Goal: Transaction & Acquisition: Purchase product/service

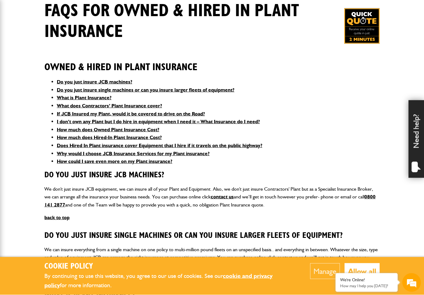
scroll to position [113, 0]
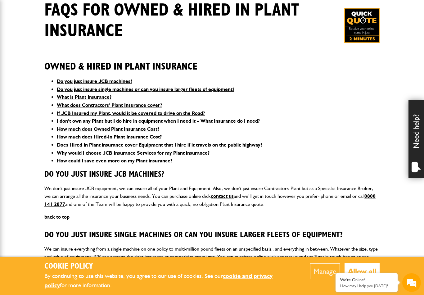
click at [158, 163] on link "How could I save even more on my Plant insurance?" at bounding box center [114, 161] width 115 height 6
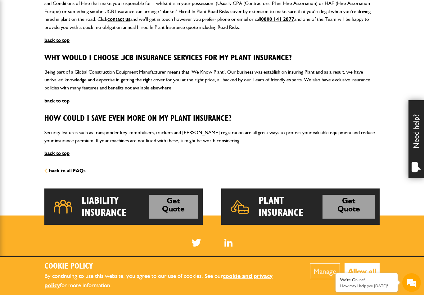
scroll to position [822, 0]
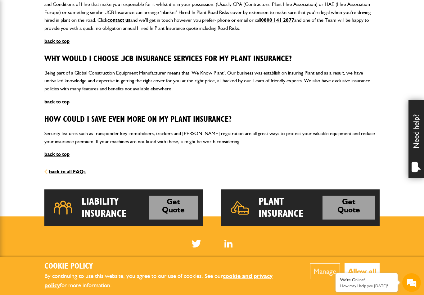
click at [341, 195] on link "Get Quote" at bounding box center [348, 207] width 52 height 24
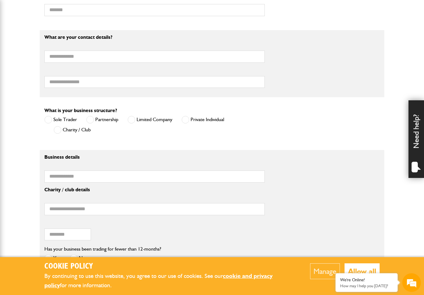
scroll to position [374, 0]
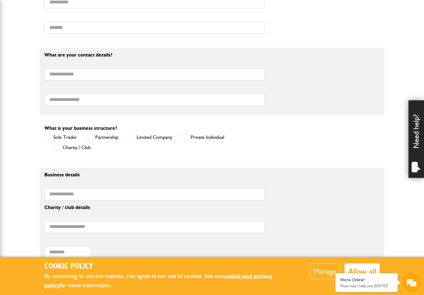
click at [207, 139] on label "Private Individual" at bounding box center [202, 137] width 43 height 8
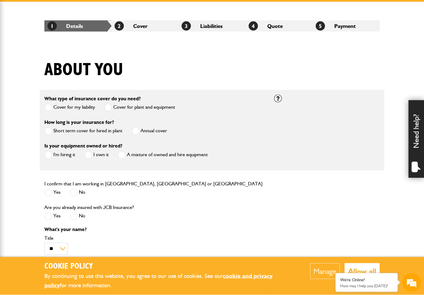
scroll to position [102, 0]
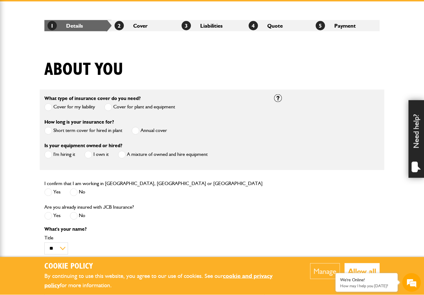
click at [118, 132] on label "Short term cover for hired in plant" at bounding box center [83, 131] width 78 height 8
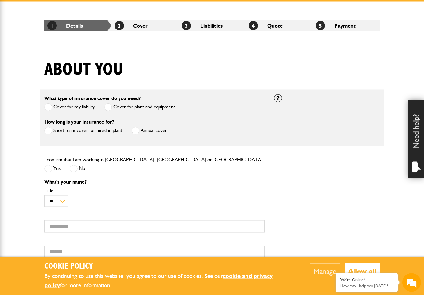
scroll to position [103, 0]
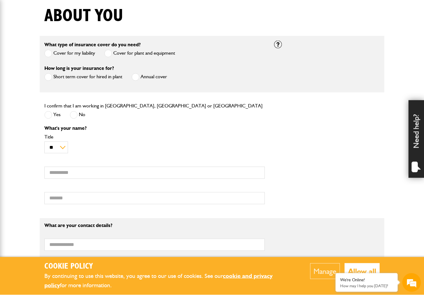
click at [280, 46] on div at bounding box center [278, 45] width 8 height 8
click at [285, 150] on div "What's your name? ** *** **** ** ** ** Title First name Surname" at bounding box center [212, 166] width 344 height 83
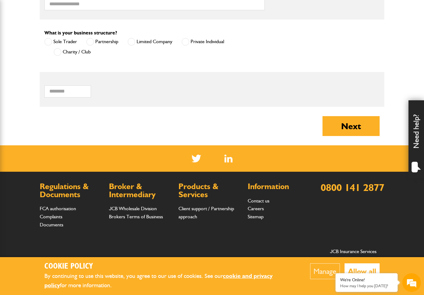
scroll to position [439, 0]
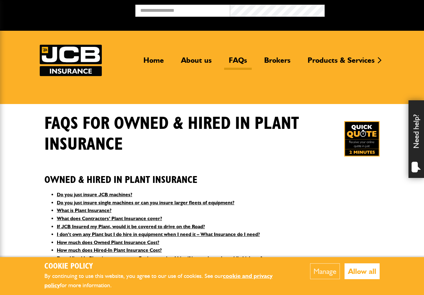
scroll to position [822, 0]
